Goal: Find specific page/section: Find specific page/section

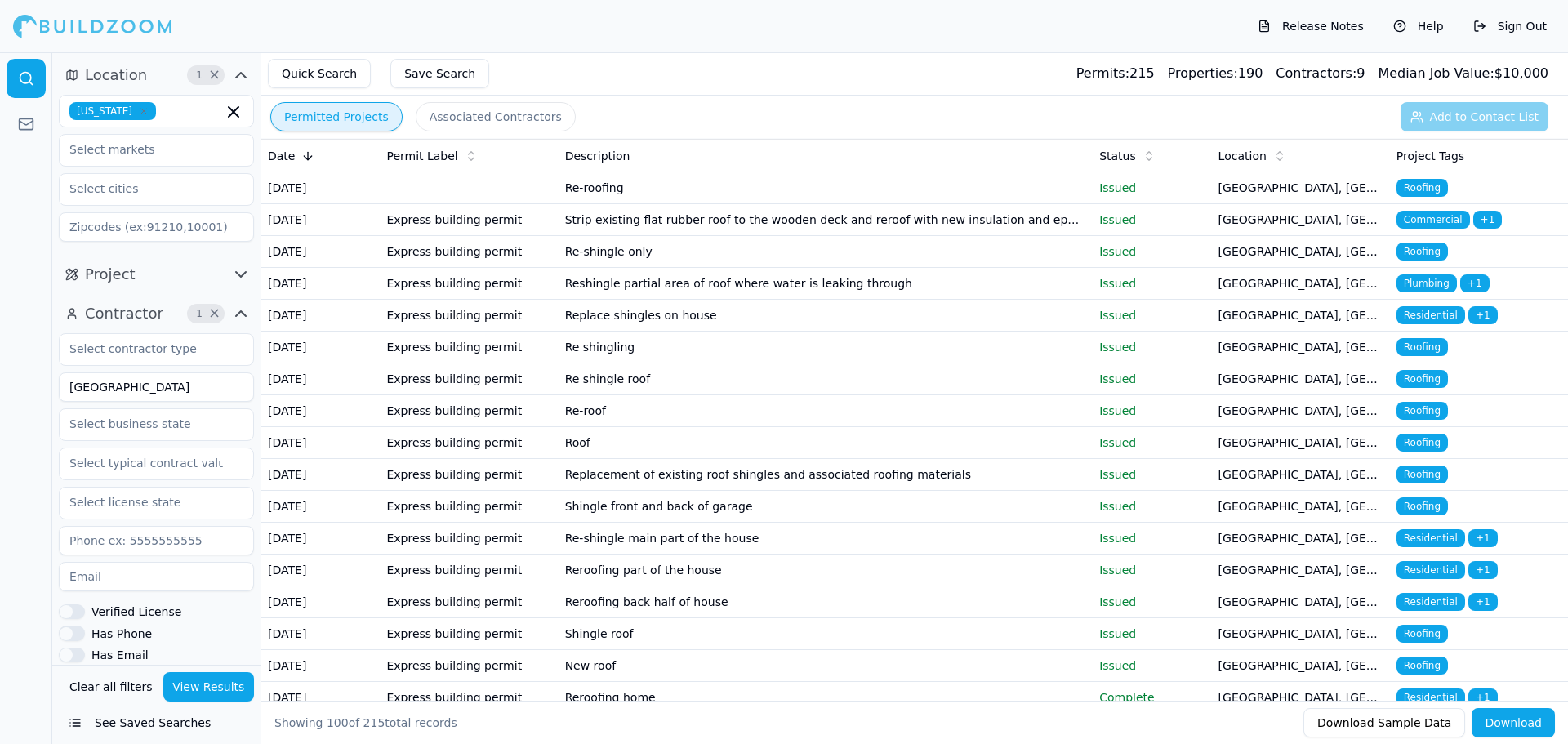
drag, startPoint x: 143, startPoint y: 387, endPoint x: 60, endPoint y: 382, distance: 83.2
click at [60, 382] on input "[GEOGRAPHIC_DATA]" at bounding box center [157, 387] width 195 height 29
